Goal: Obtain resource: Obtain resource

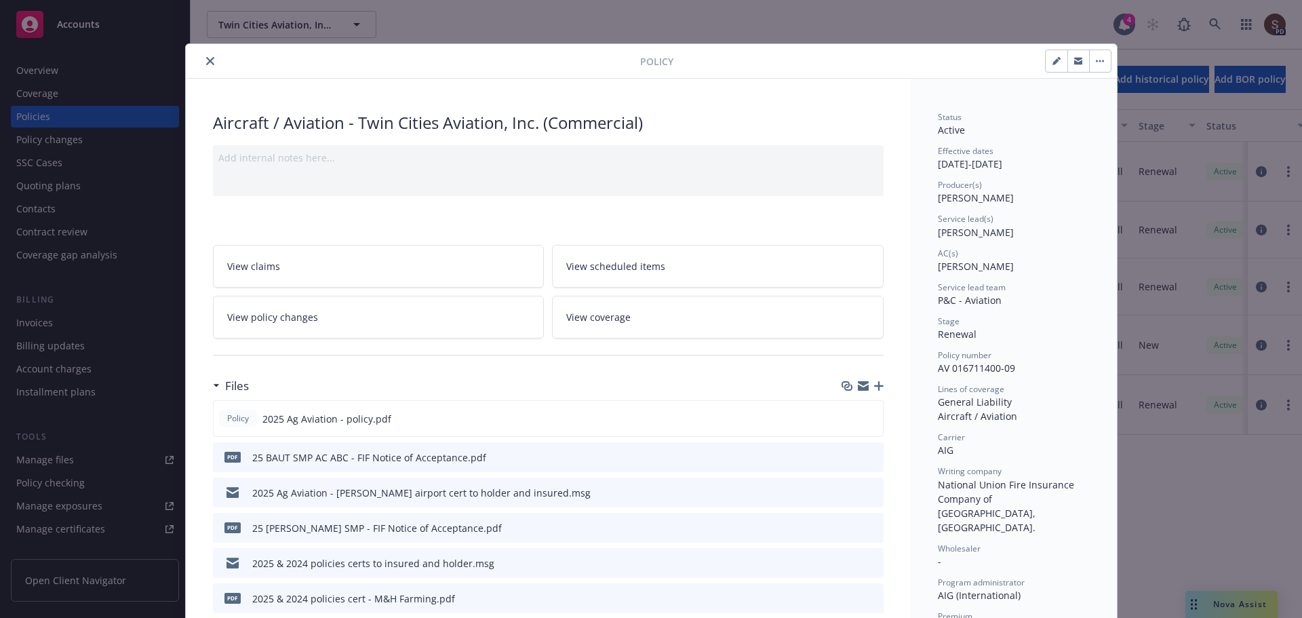
click at [209, 61] on button "close" at bounding box center [210, 61] width 16 height 16
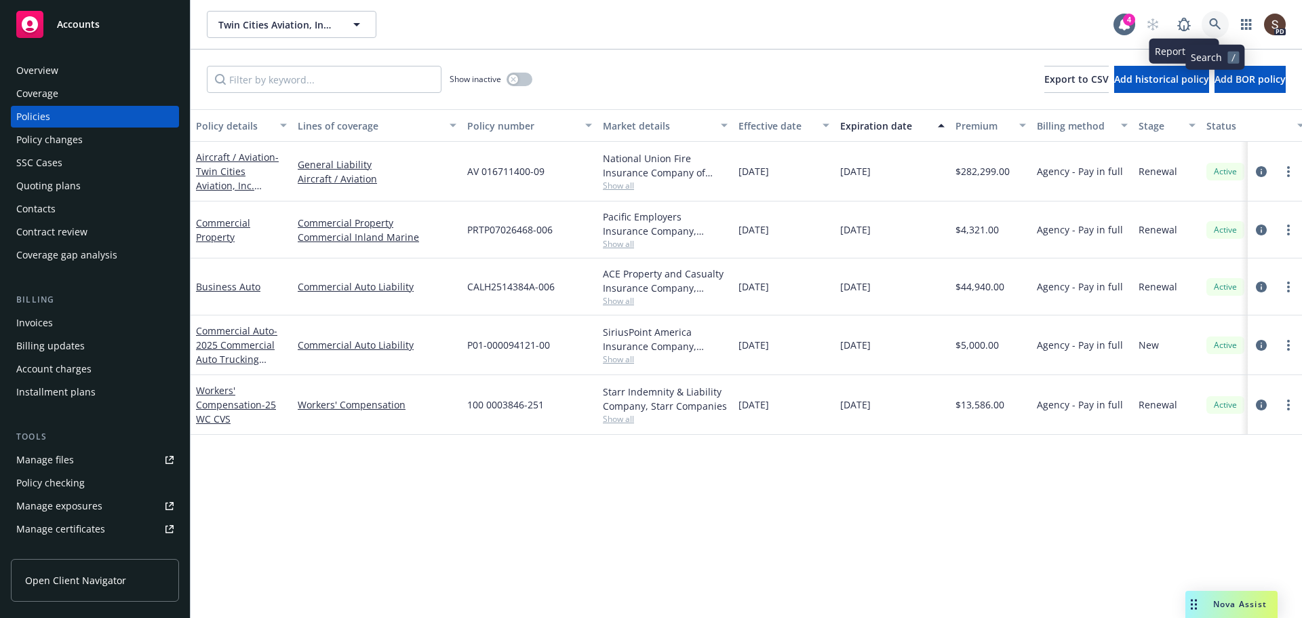
click at [1209, 22] on icon at bounding box center [1215, 24] width 12 height 12
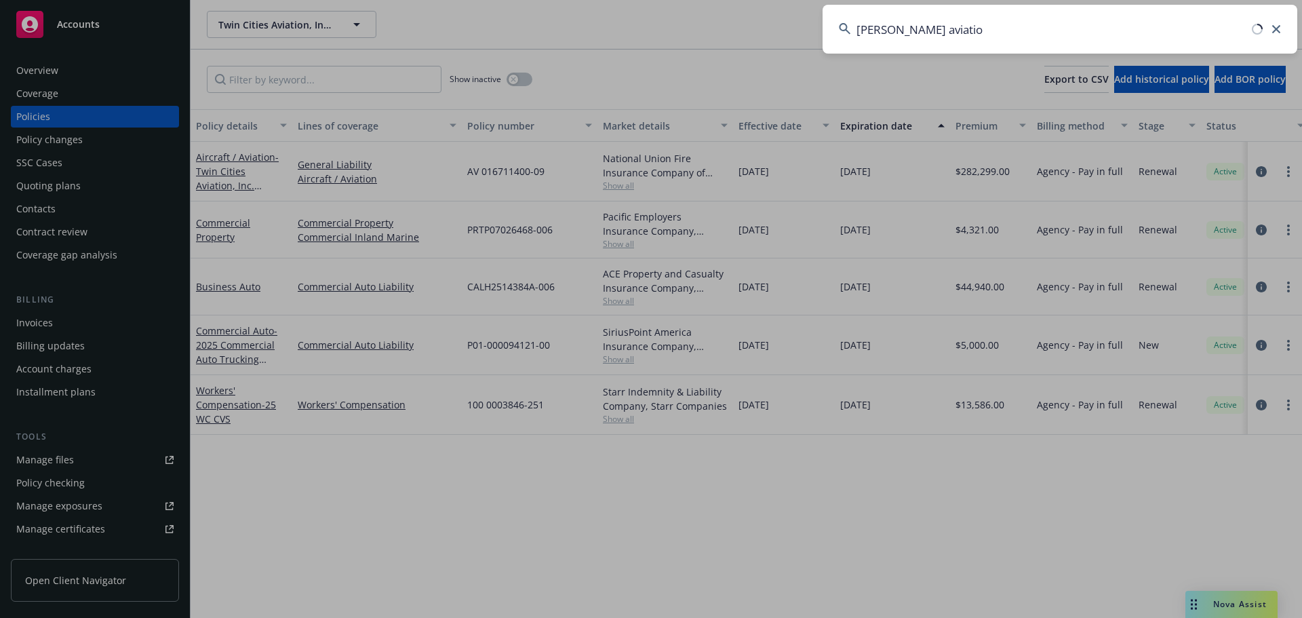
type input "[PERSON_NAME] aviation"
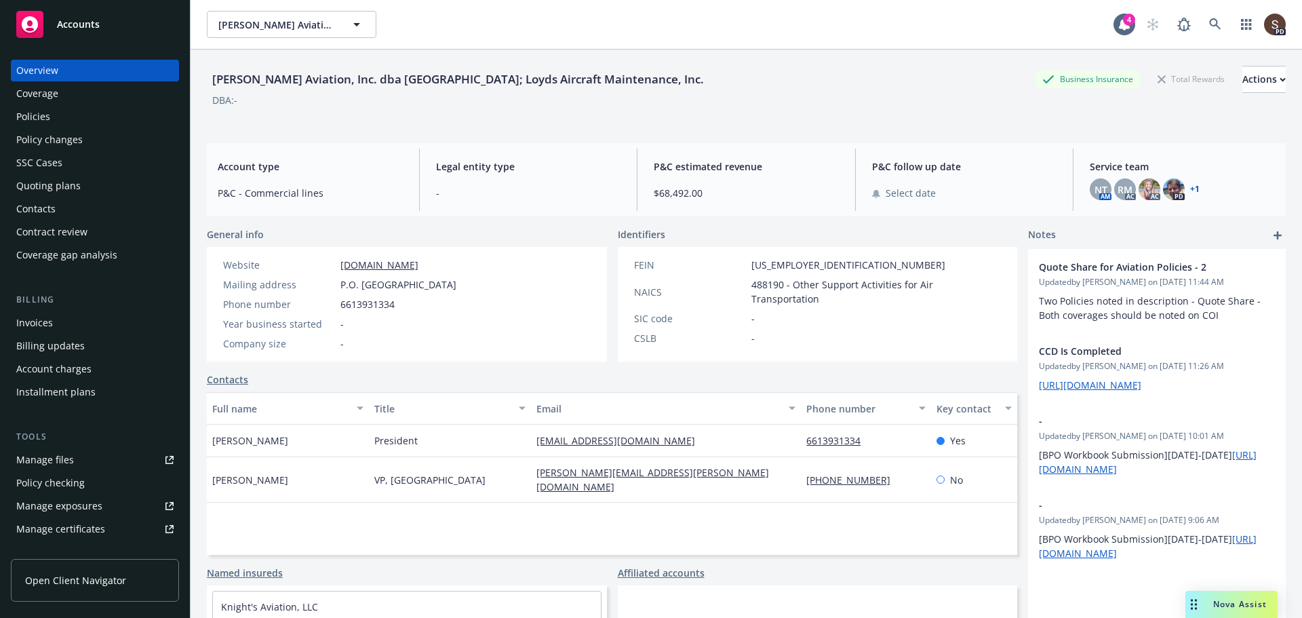
click at [44, 111] on div "Policies" at bounding box center [33, 117] width 34 height 22
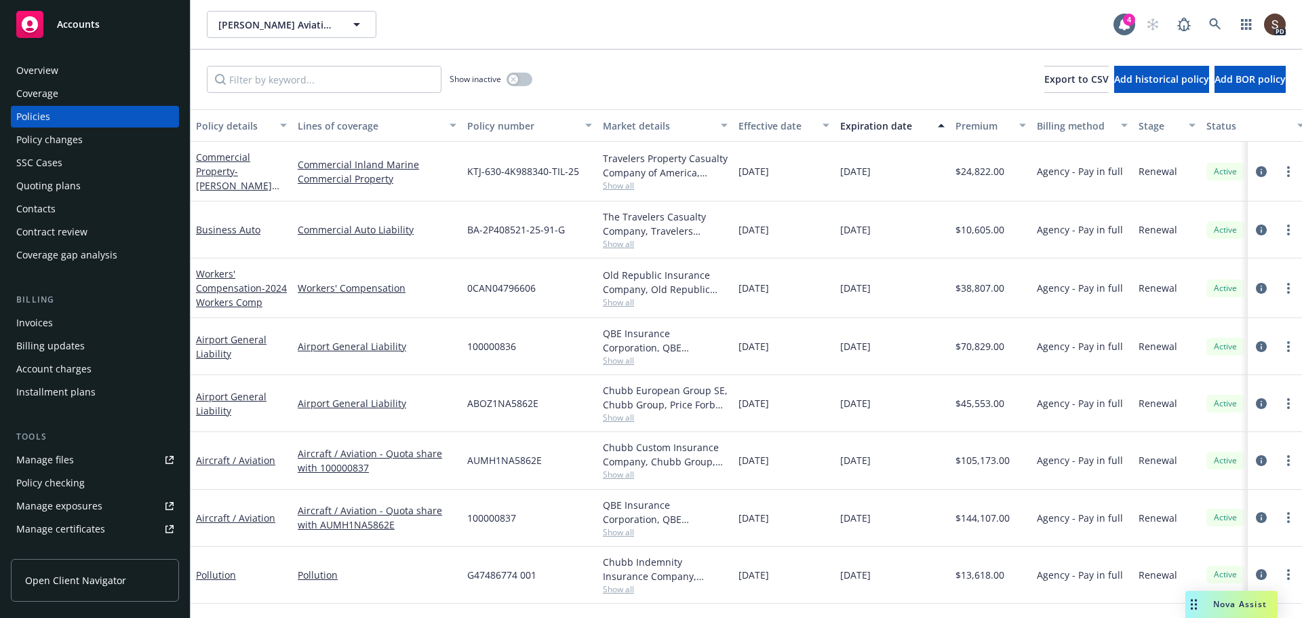
click at [29, 458] on div "Manage files" at bounding box center [45, 460] width 58 height 22
drag, startPoint x: 464, startPoint y: 231, endPoint x: 567, endPoint y: 228, distance: 103.8
click at [567, 228] on div "BA-2P408521-25-91-G" at bounding box center [530, 229] width 136 height 57
copy span "BA-2P408521-25-91-G"
drag, startPoint x: 466, startPoint y: 286, endPoint x: 535, endPoint y: 289, distance: 68.6
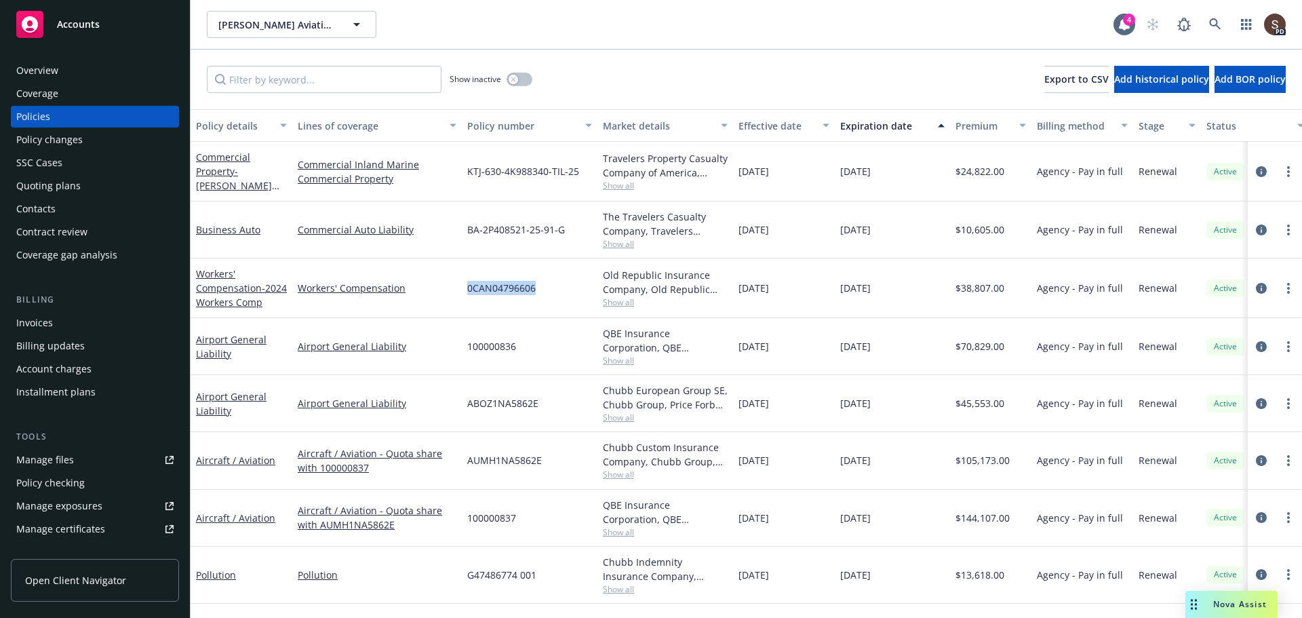
click at [535, 289] on div "0CAN04796606" at bounding box center [530, 288] width 136 height 60
copy span "0CAN04796606"
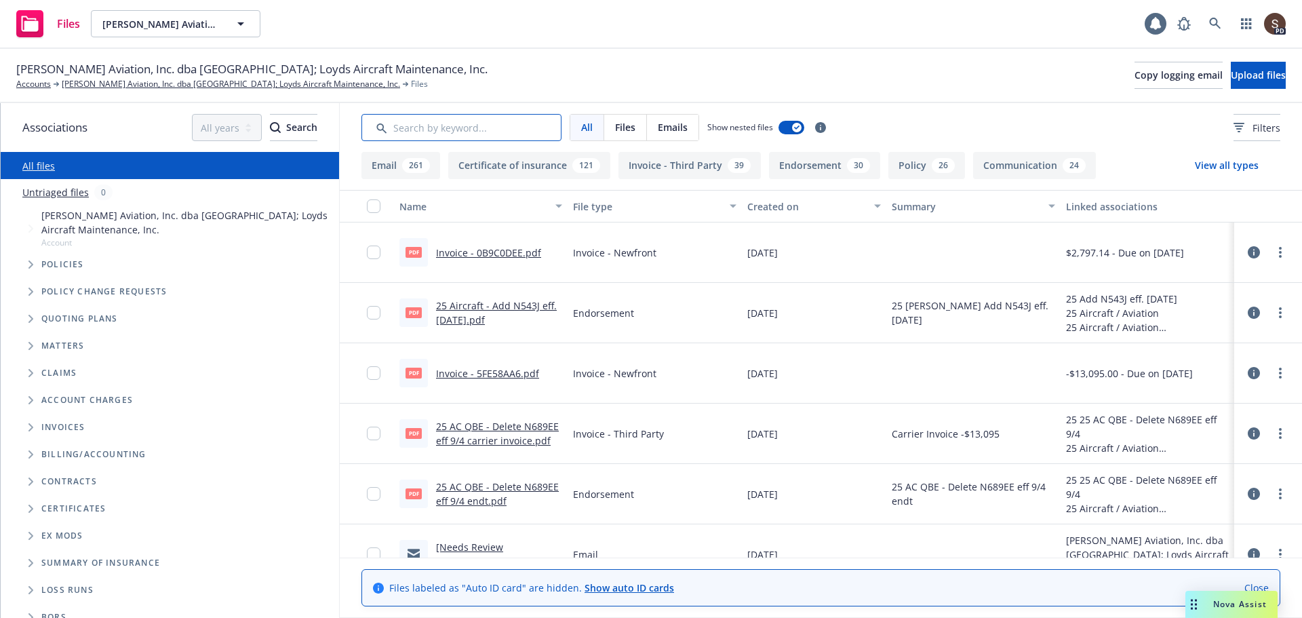
click at [525, 128] on input "Search by keyword..." at bounding box center [461, 127] width 200 height 27
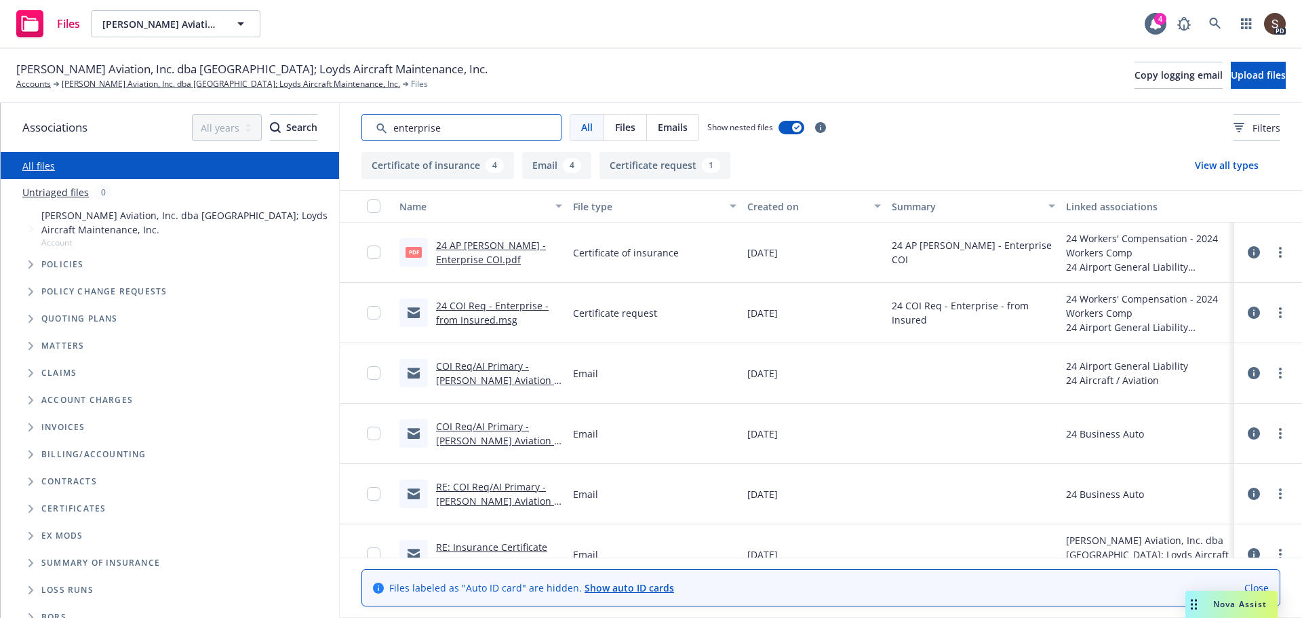
type input "enterprise"
click at [506, 243] on link "24 AP [PERSON_NAME] - Enterprise COI.pdf" at bounding box center [491, 252] width 110 height 27
